Goal: Communication & Community: Answer question/provide support

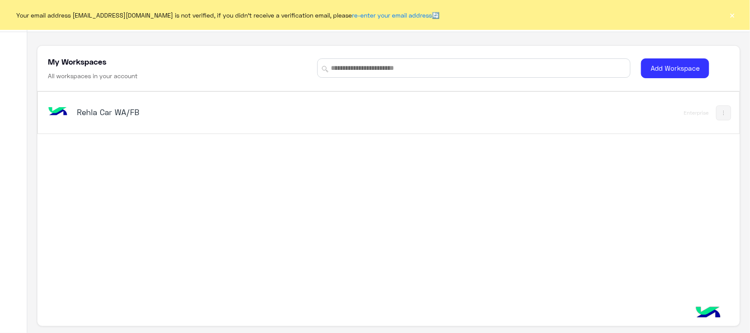
click at [233, 107] on h5 "Rehla Car WA/FB" at bounding box center [200, 112] width 246 height 11
click at [153, 115] on h5 "Rehla Car WA/FB" at bounding box center [200, 112] width 246 height 11
click at [121, 101] on div "Contact Us Help Center عربي English My Workspaces All workspaces in your accoun…" at bounding box center [388, 166] width 722 height 333
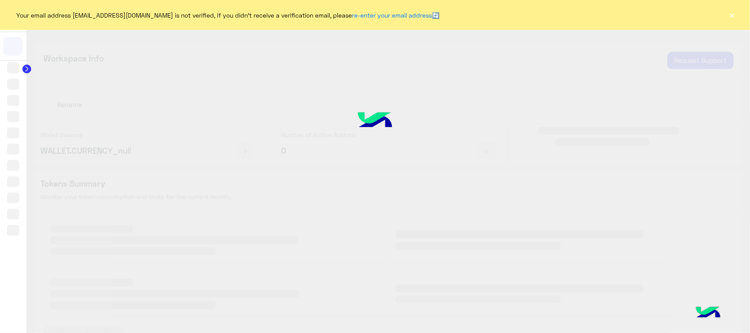
click at [78, 106] on div at bounding box center [375, 166] width 750 height 333
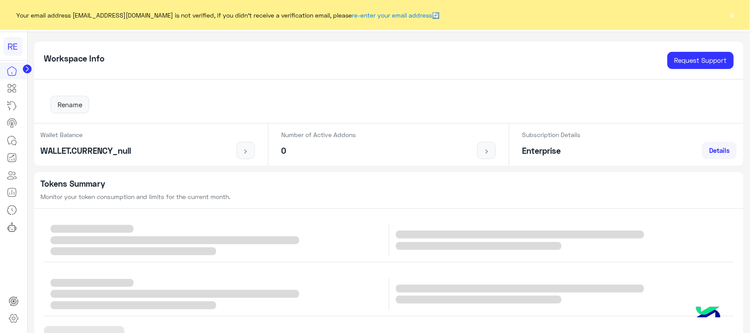
click at [23, 136] on link at bounding box center [12, 141] width 24 height 18
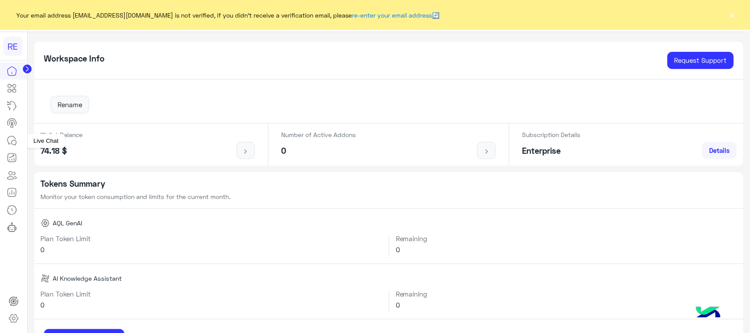
click at [1, 144] on link at bounding box center [12, 141] width 24 height 18
click at [7, 144] on link at bounding box center [12, 141] width 24 height 18
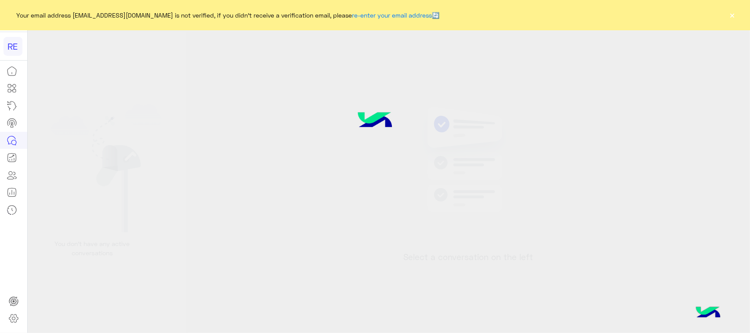
click at [739, 14] on div "Your email address [EMAIL_ADDRESS][DOMAIN_NAME] is not verified, if you didn't …" at bounding box center [375, 15] width 750 height 30
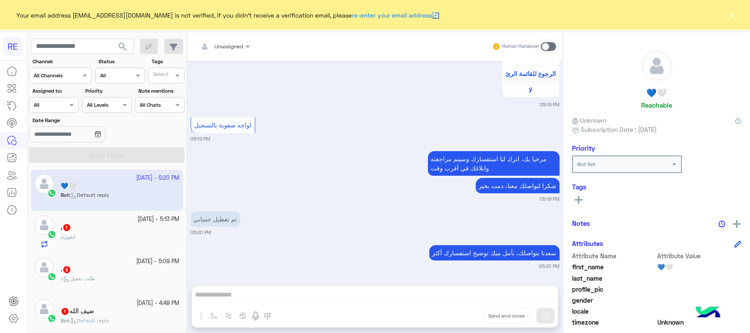
click at [115, 230] on div ", 1" at bounding box center [120, 228] width 119 height 9
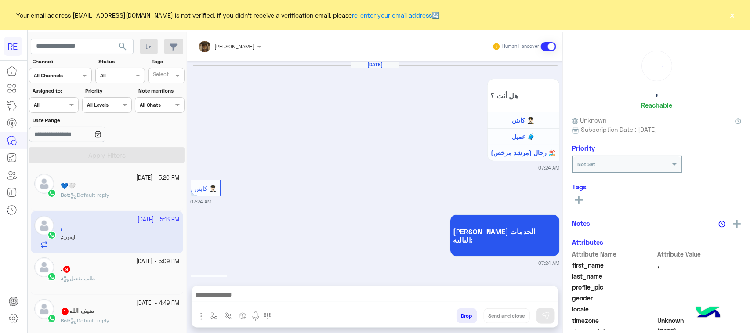
scroll to position [1376, 0]
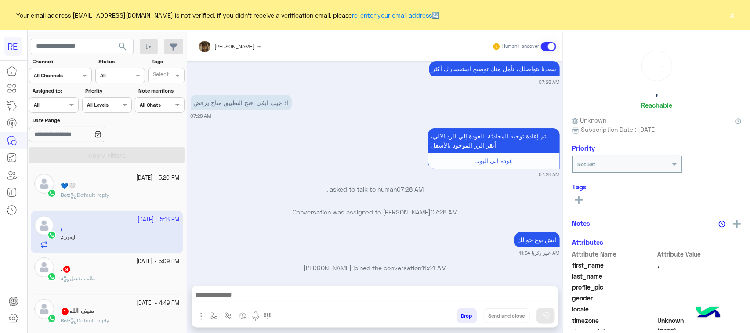
click at [115, 264] on div "[DATE] - 5:09 PM" at bounding box center [120, 261] width 119 height 8
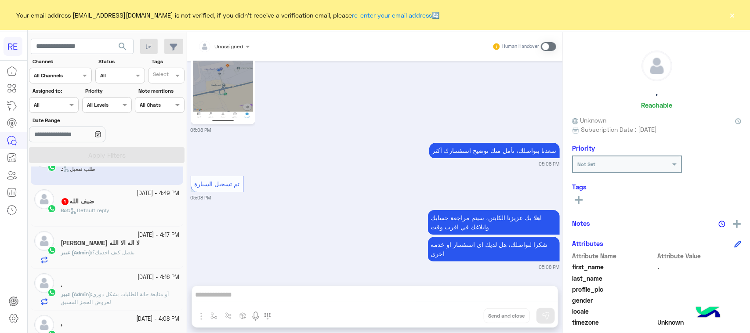
scroll to position [1371, 0]
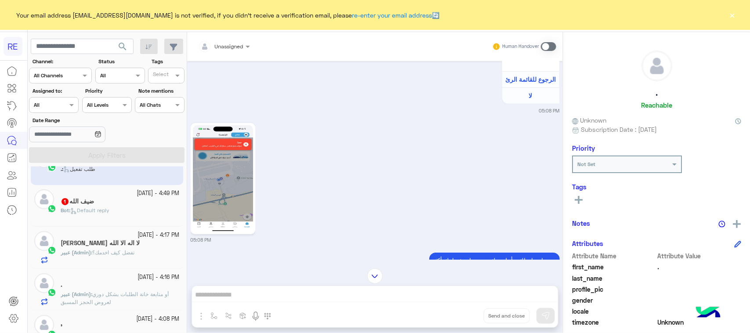
click at [74, 207] on div "ضيف [DEMOGRAPHIC_DATA] 1" at bounding box center [120, 202] width 119 height 9
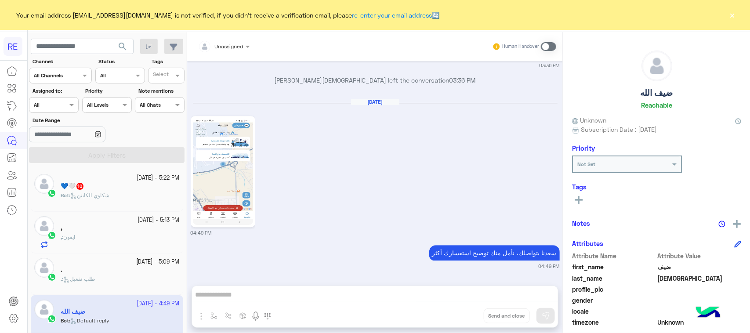
click at [130, 188] on div "💙🤍 10" at bounding box center [120, 186] width 119 height 9
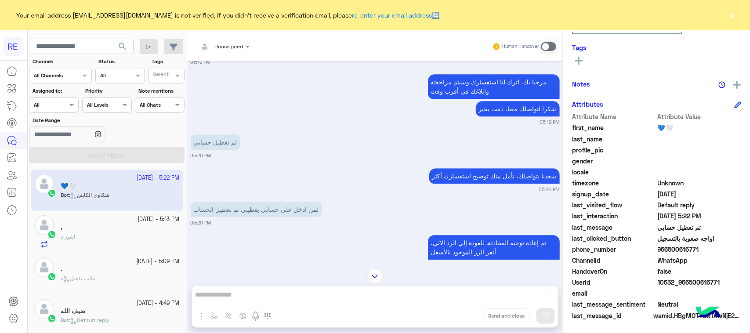
scroll to position [1158, 0]
